Goal: Task Accomplishment & Management: Manage account settings

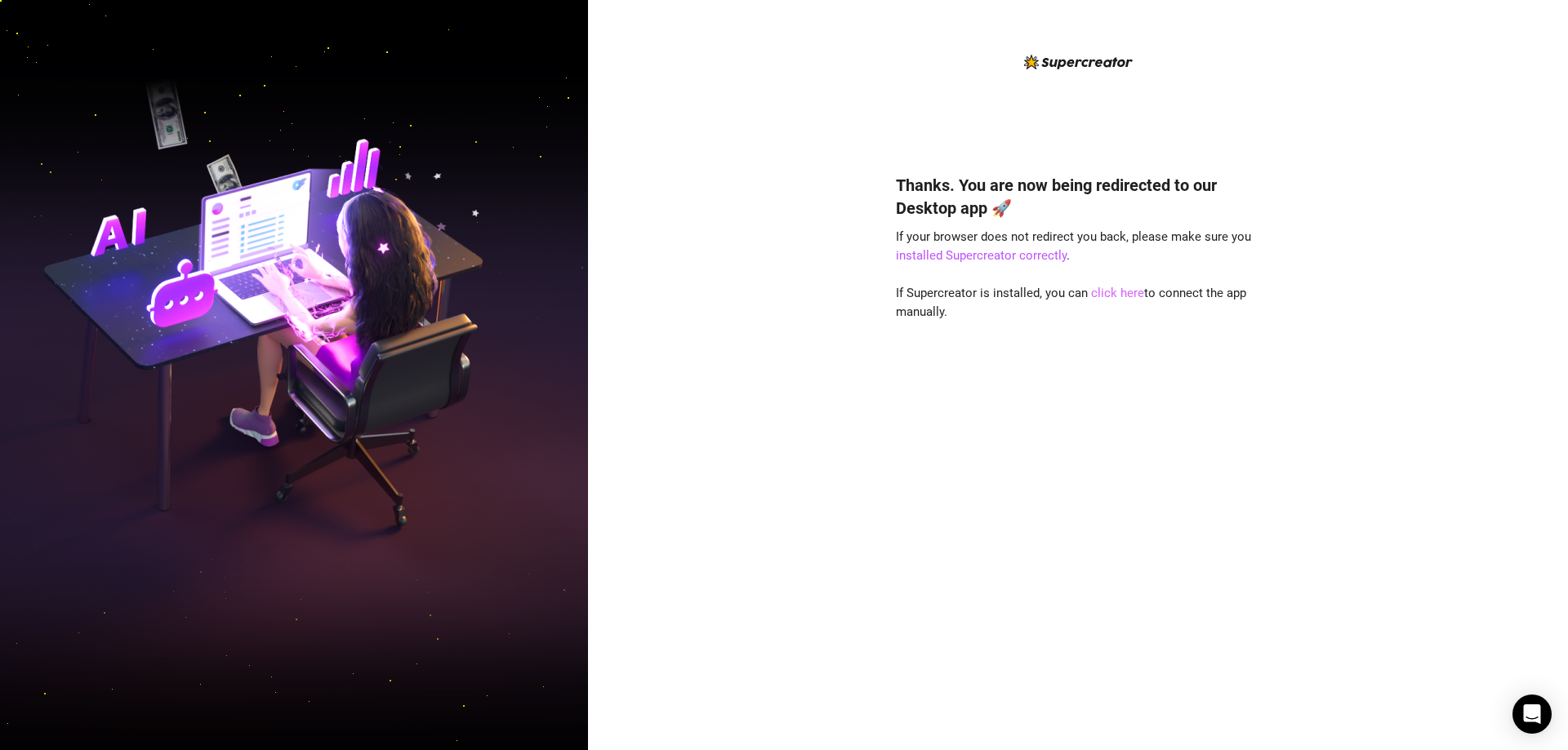
click at [1105, 294] on link "click here" at bounding box center [1118, 293] width 53 height 15
click at [1129, 299] on link "click here" at bounding box center [1118, 293] width 53 height 15
click at [1432, 245] on div "Thanks. You are now being redirected to our Desktop app 🚀 If your browser does …" at bounding box center [1079, 375] width 980 height 750
click at [1009, 252] on link "installed Supercreator correctly" at bounding box center [981, 255] width 171 height 15
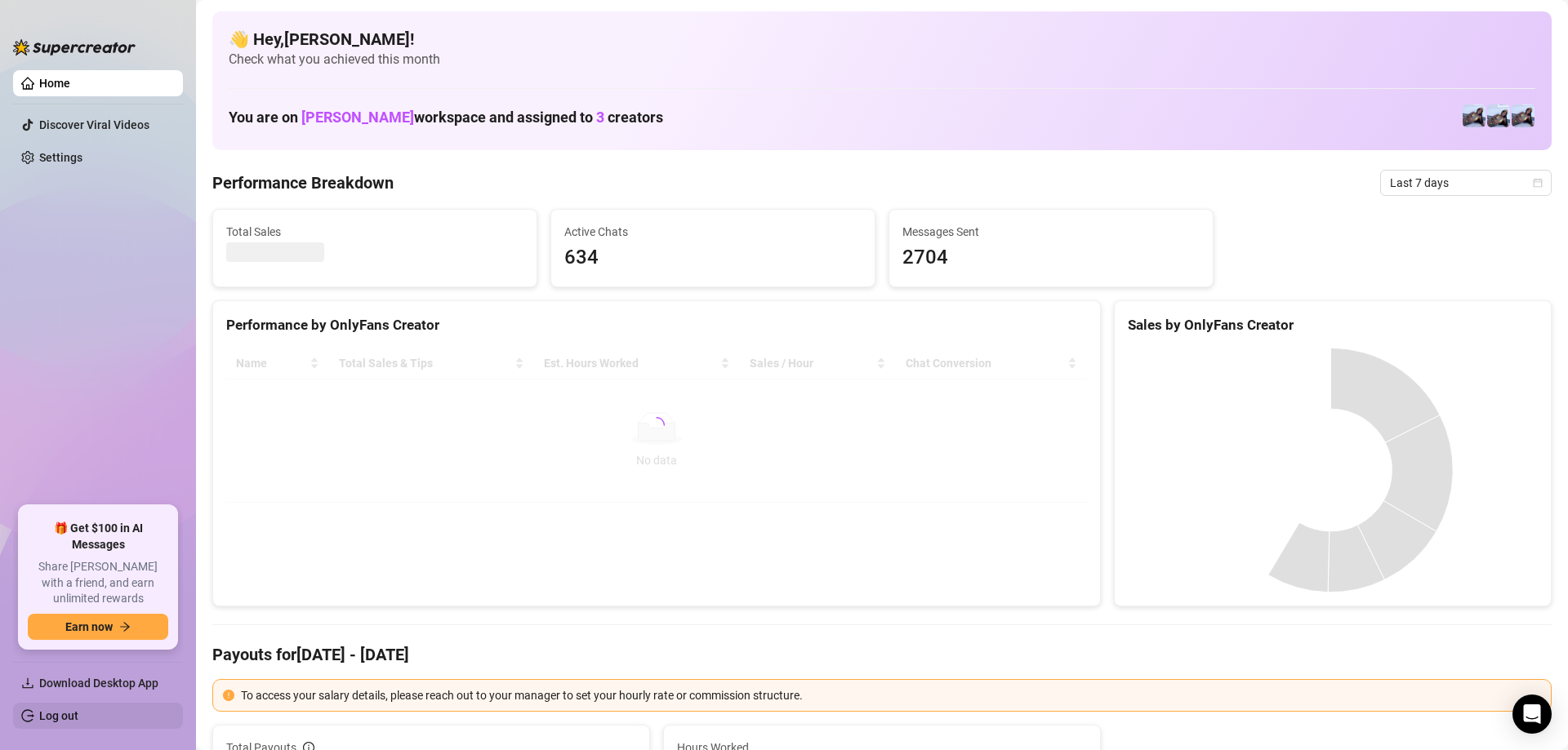
click at [78, 716] on link "Log out" at bounding box center [59, 716] width 40 height 13
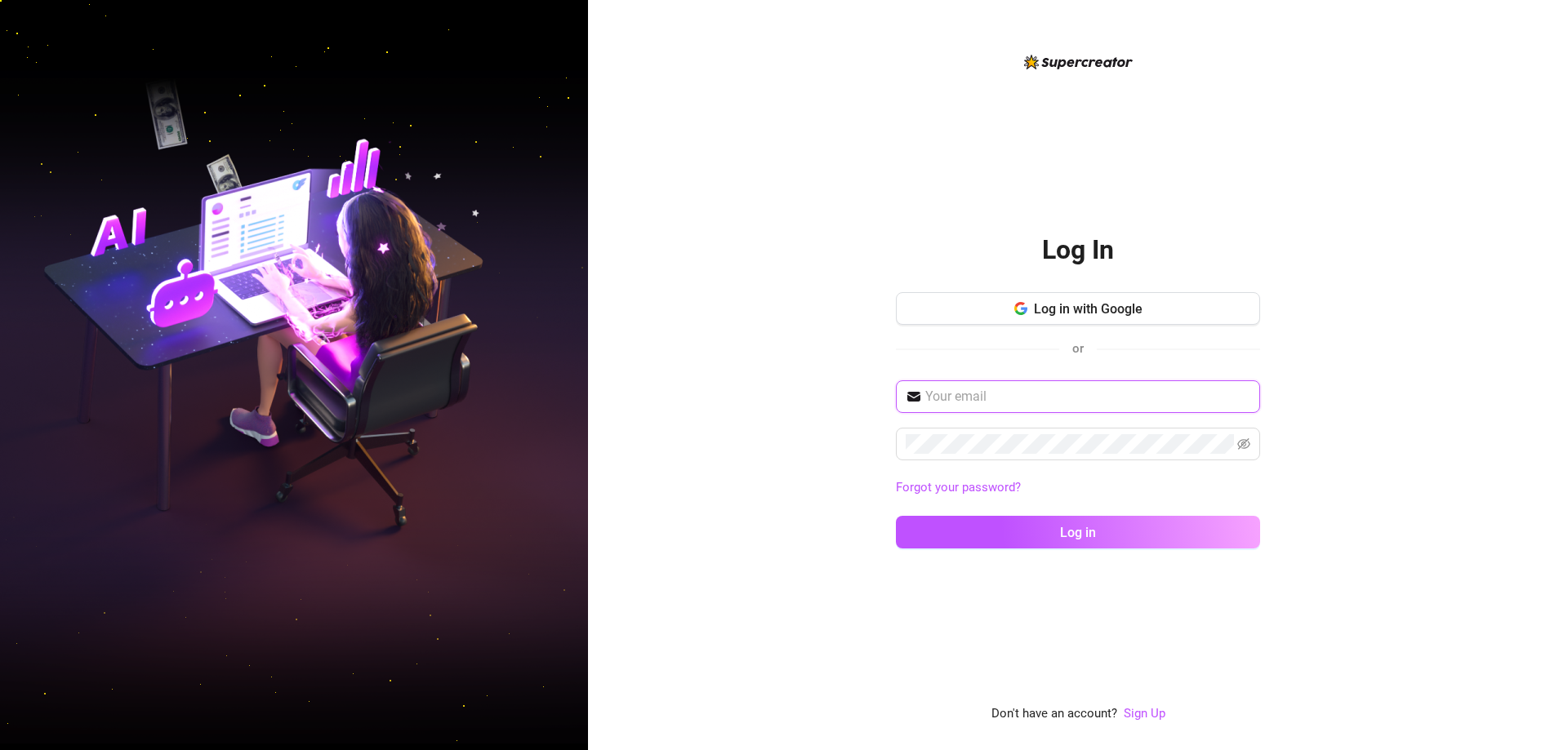
click at [1097, 387] on input "text" at bounding box center [1087, 396] width 325 height 20
click at [1048, 433] on span at bounding box center [1078, 444] width 364 height 33
click at [896, 516] on button "Log in" at bounding box center [1078, 532] width 364 height 33
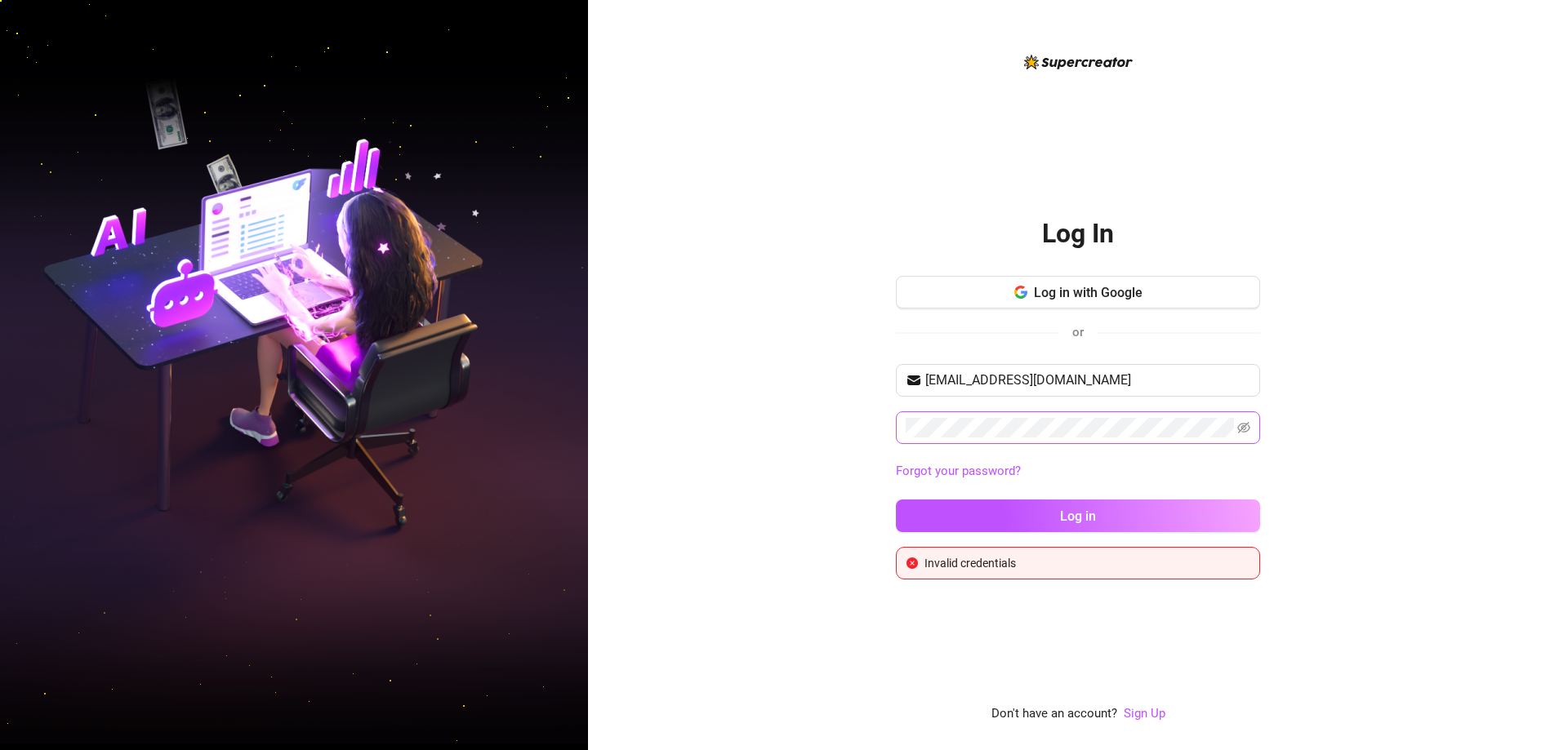
click at [1236, 423] on span at bounding box center [1078, 428] width 364 height 33
click at [1247, 425] on icon "eye-invisible" at bounding box center [1243, 427] width 13 height 11
click at [896, 499] on button "Log in" at bounding box center [1078, 516] width 364 height 33
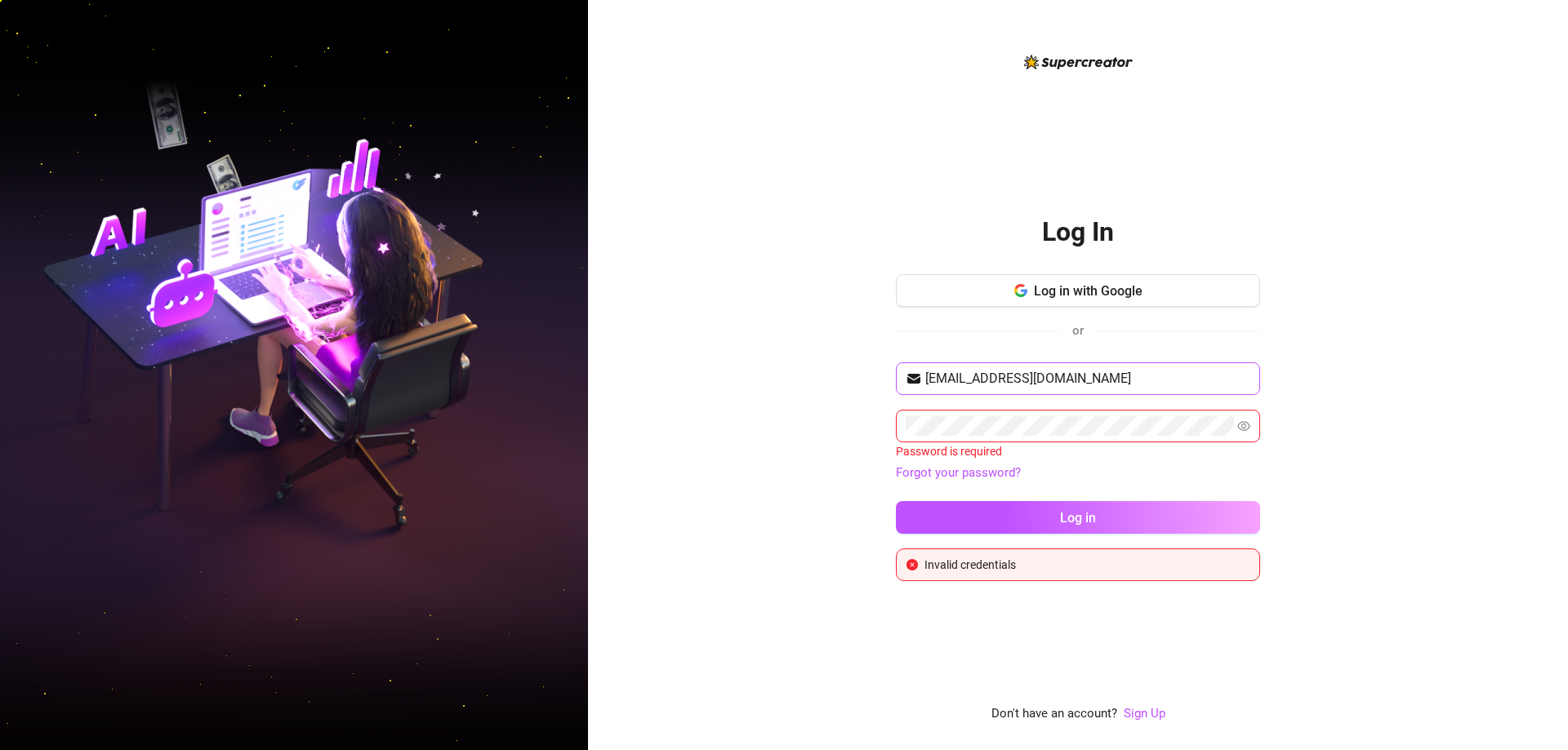
click at [1121, 369] on span "[EMAIL_ADDRESS][DOMAIN_NAME]" at bounding box center [1078, 379] width 364 height 33
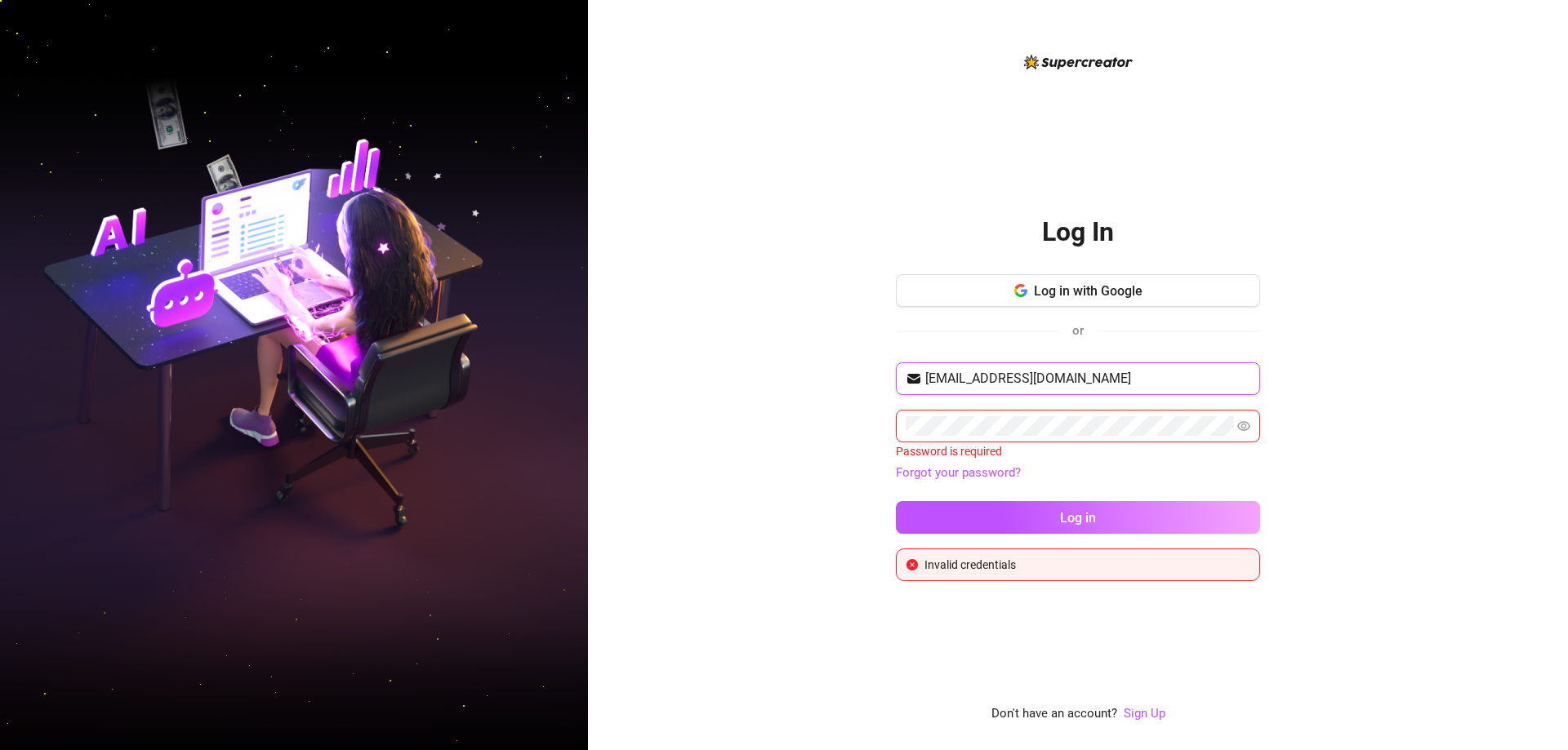
click at [1108, 377] on input "[EMAIL_ADDRESS][DOMAIN_NAME]" at bounding box center [1087, 379] width 325 height 20
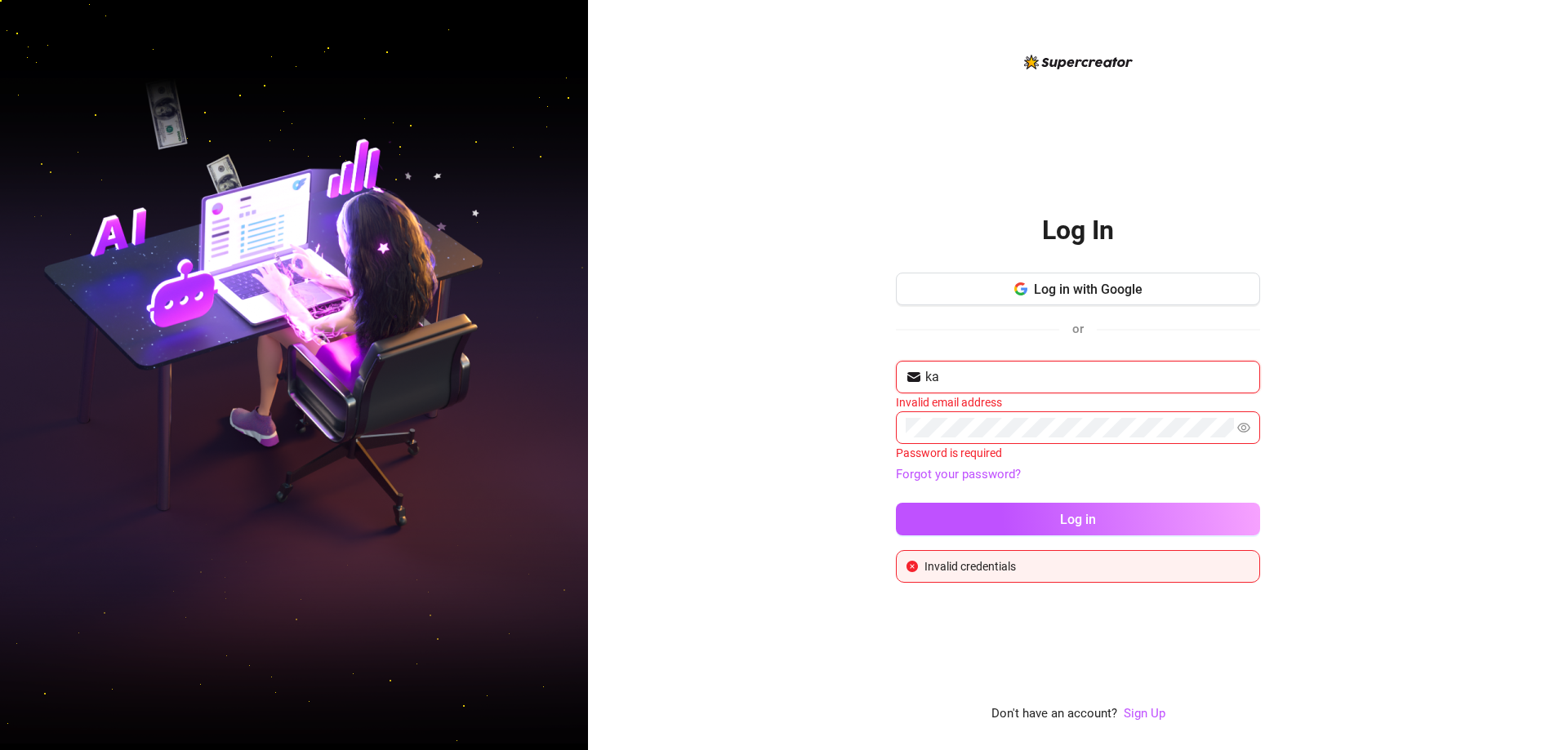
type input "k"
click at [1457, 418] on div "Log In Log in with Google or Email address is required Password is required For…" at bounding box center [1079, 375] width 980 height 750
click at [1026, 273] on button "Log in with Google" at bounding box center [1078, 289] width 364 height 33
